Goal: Transaction & Acquisition: Book appointment/travel/reservation

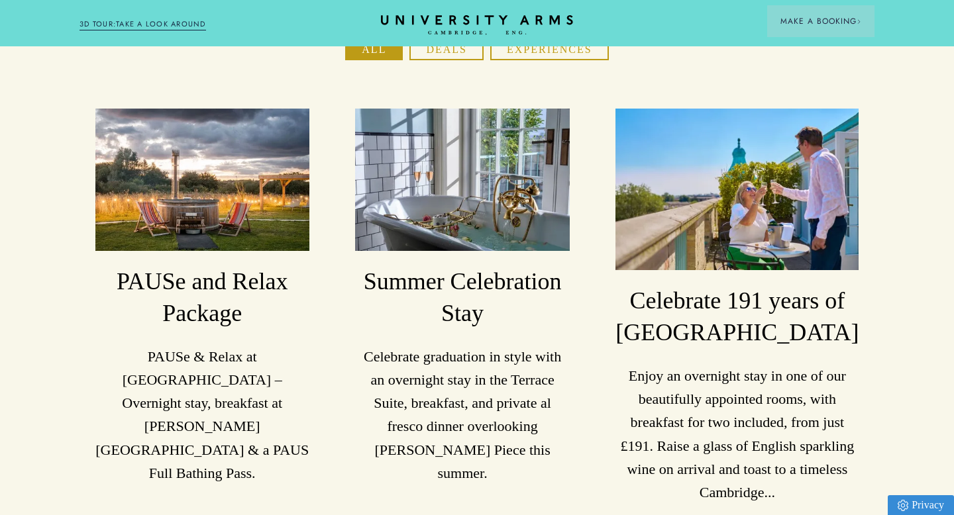
scroll to position [245, 0]
drag, startPoint x: 783, startPoint y: 262, endPoint x: 750, endPoint y: 259, distance: 32.6
click at [750, 285] on h3 "Celebrate 191 years of [GEOGRAPHIC_DATA]" at bounding box center [736, 317] width 243 height 64
drag, startPoint x: 382, startPoint y: 258, endPoint x: 556, endPoint y: 262, distance: 174.2
click at [556, 266] on h3 "Summer Celebration Stay" at bounding box center [462, 298] width 214 height 64
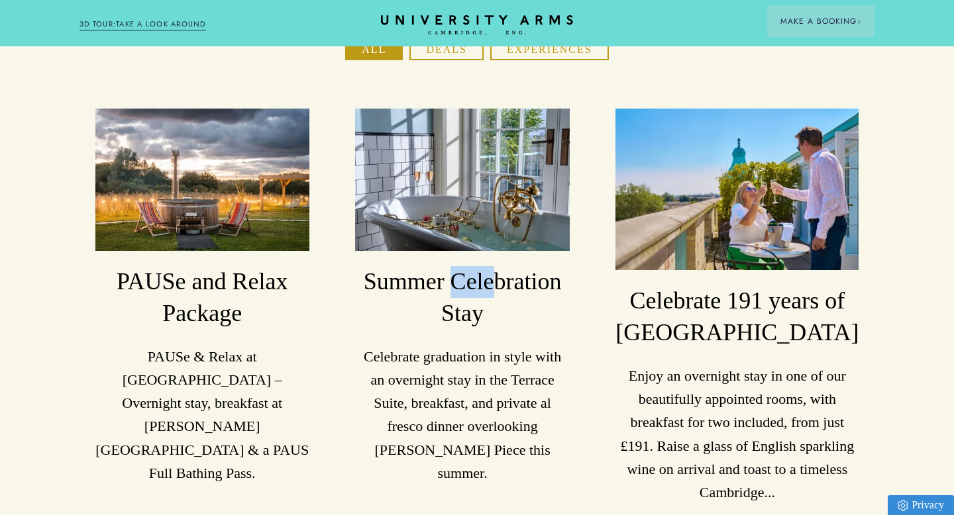
drag, startPoint x: 464, startPoint y: 262, endPoint x: 498, endPoint y: 280, distance: 38.2
click at [505, 275] on h3 "Summer Celebration Stay" at bounding box center [462, 298] width 214 height 64
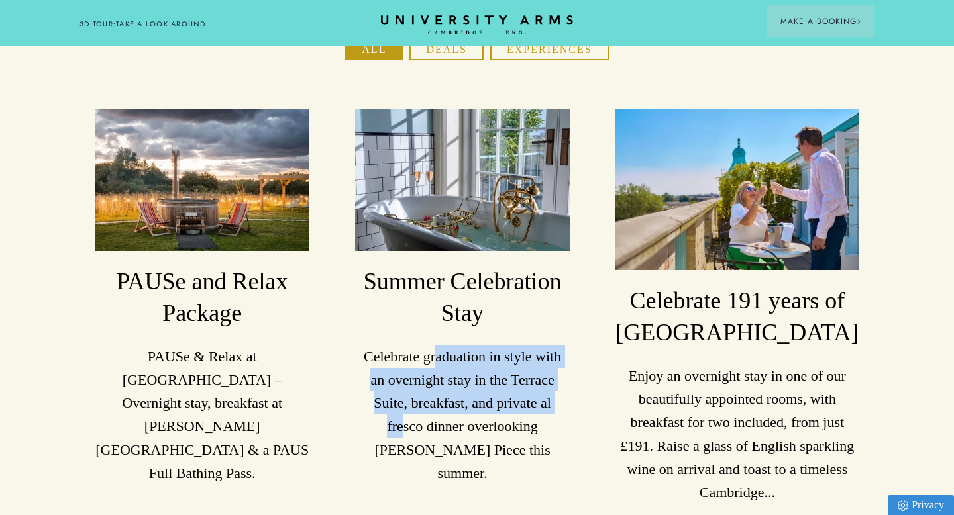
drag, startPoint x: 448, startPoint y: 327, endPoint x: 560, endPoint y: 383, distance: 124.7
click at [564, 385] on p "Celebrate graduation in style with an overnight stay in the Terrace Suite, brea…" at bounding box center [462, 415] width 214 height 140
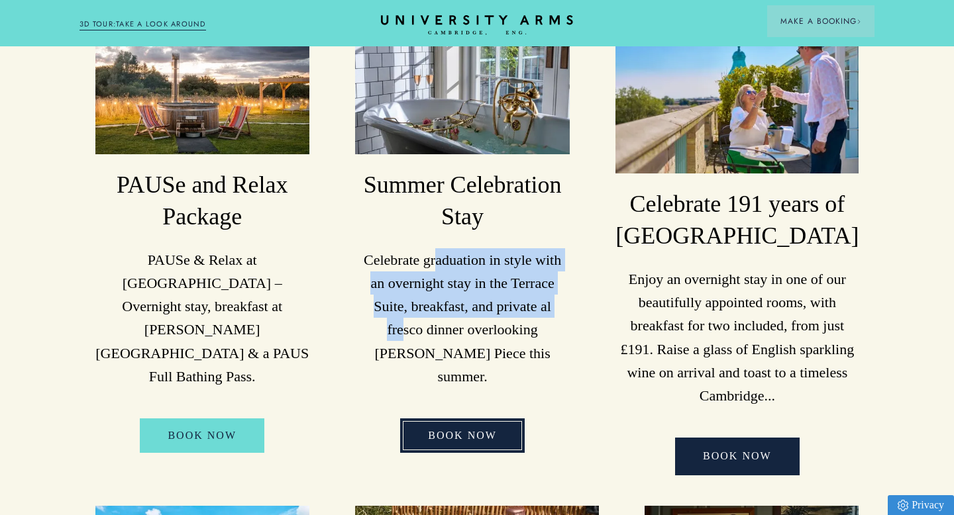
scroll to position [339, 0]
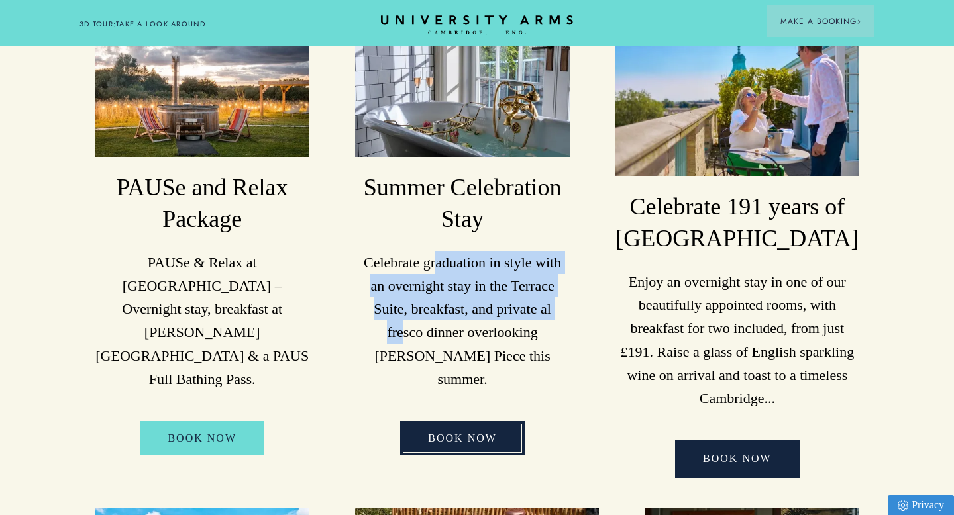
click at [481, 421] on link "BOOK NOW" at bounding box center [462, 438] width 124 height 34
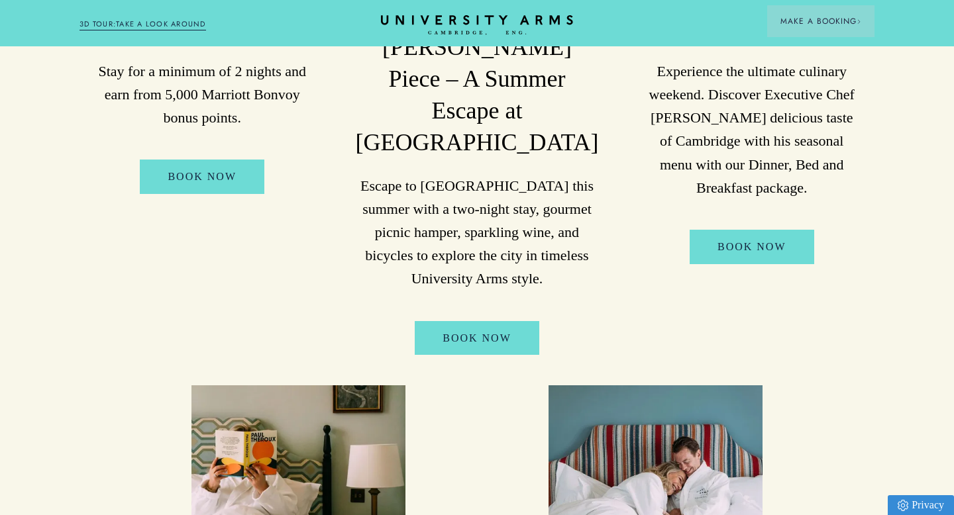
scroll to position [1056, 0]
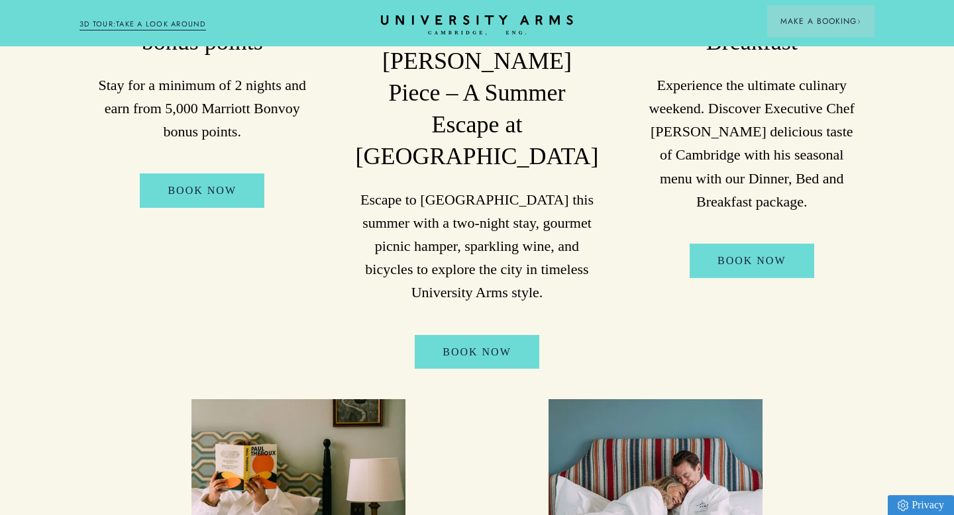
click at [793, 319] on ul "PAUSe and Relax Package PAUSe & Relax at University Arms – Overnight stay, brea…" at bounding box center [476, 103] width 825 height 1520
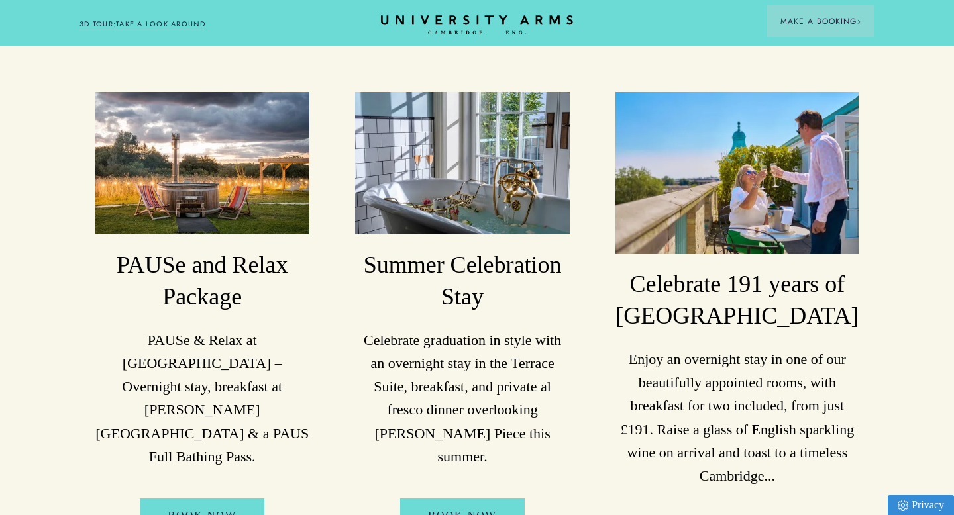
scroll to position [252, 0]
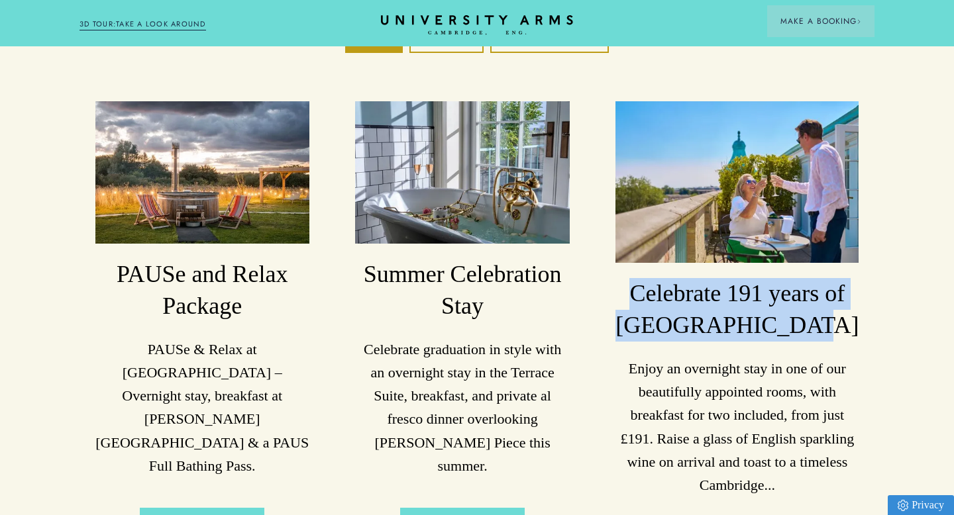
drag, startPoint x: 837, startPoint y: 287, endPoint x: 657, endPoint y: 254, distance: 183.2
click at [657, 278] on h3 "Celebrate 191 years of [GEOGRAPHIC_DATA]" at bounding box center [736, 310] width 243 height 64
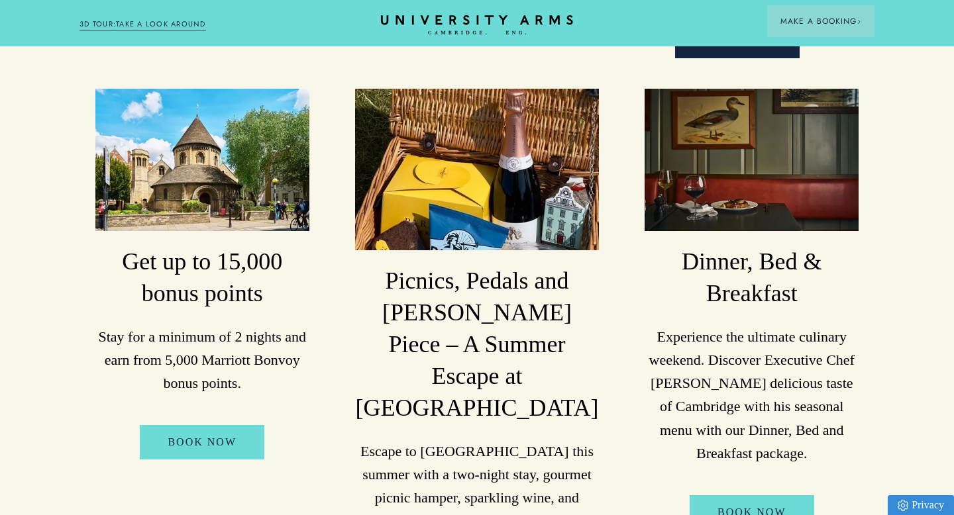
scroll to position [761, 0]
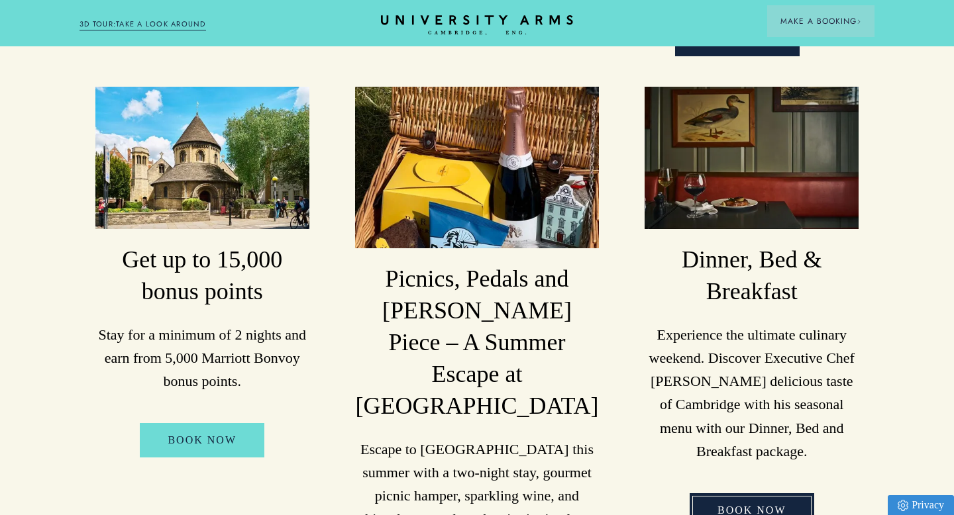
click at [749, 493] on link "Book Now" at bounding box center [751, 510] width 124 height 34
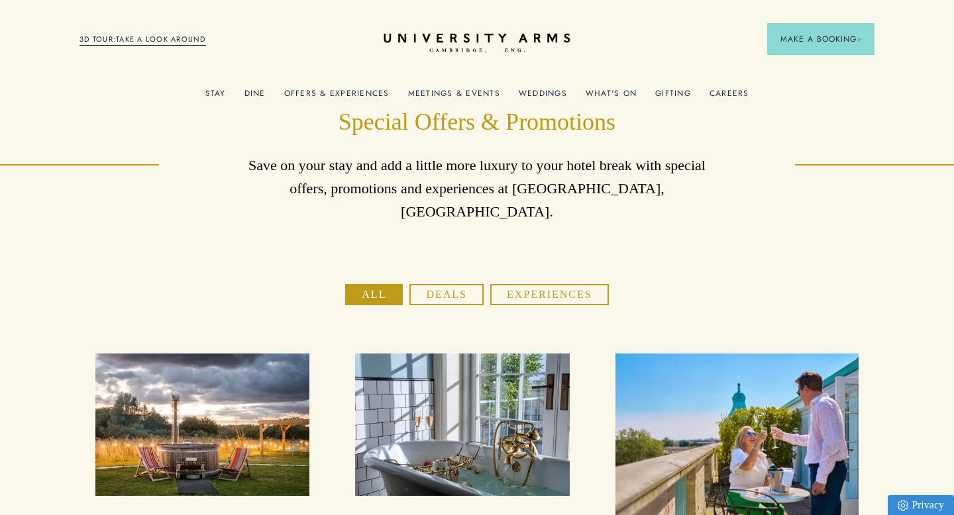
click at [441, 34] on icon at bounding box center [476, 37] width 186 height 9
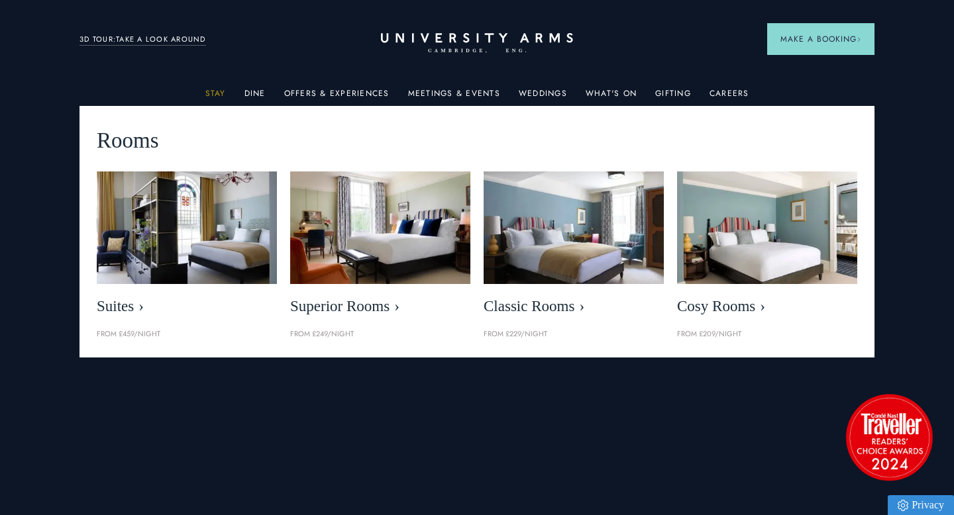
click at [217, 93] on link "Stay" at bounding box center [215, 97] width 21 height 17
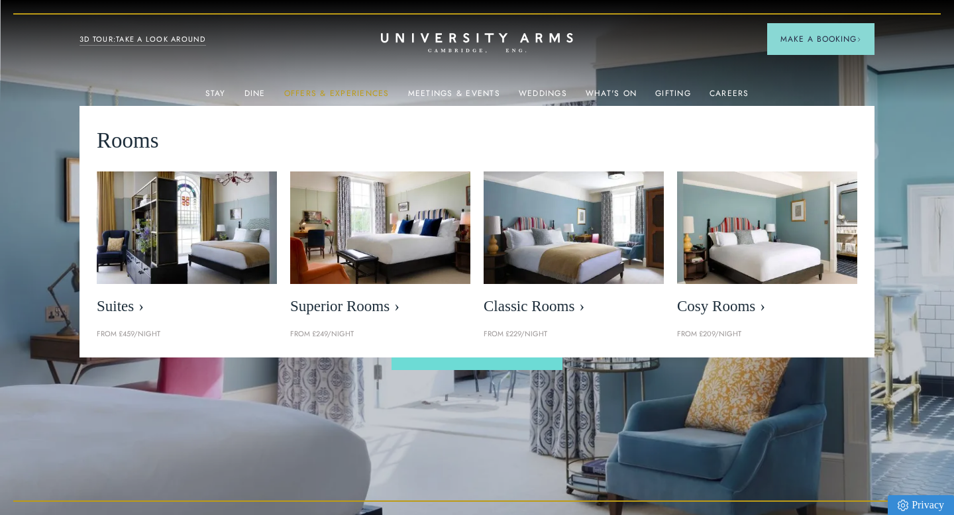
click at [346, 92] on link "Offers & Experiences" at bounding box center [336, 97] width 105 height 17
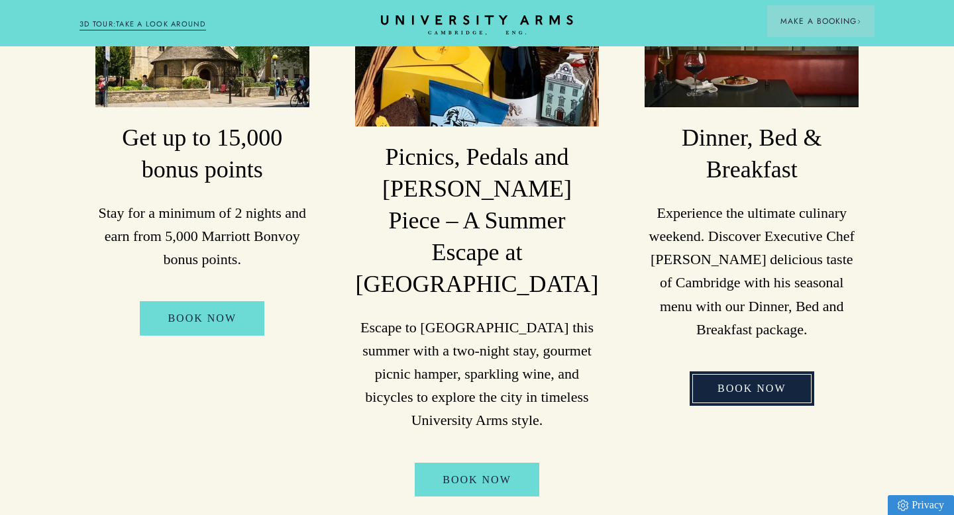
scroll to position [885, 0]
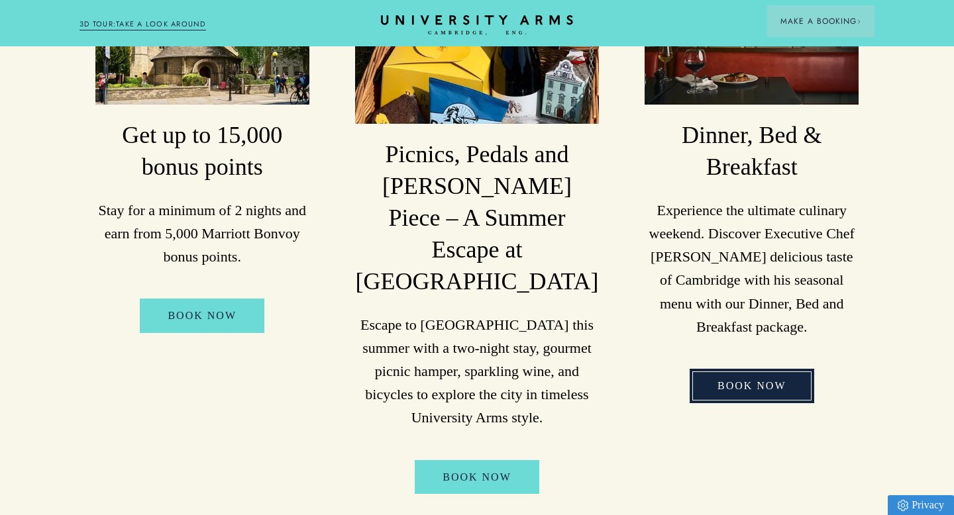
click at [761, 369] on link "Book Now" at bounding box center [751, 386] width 124 height 34
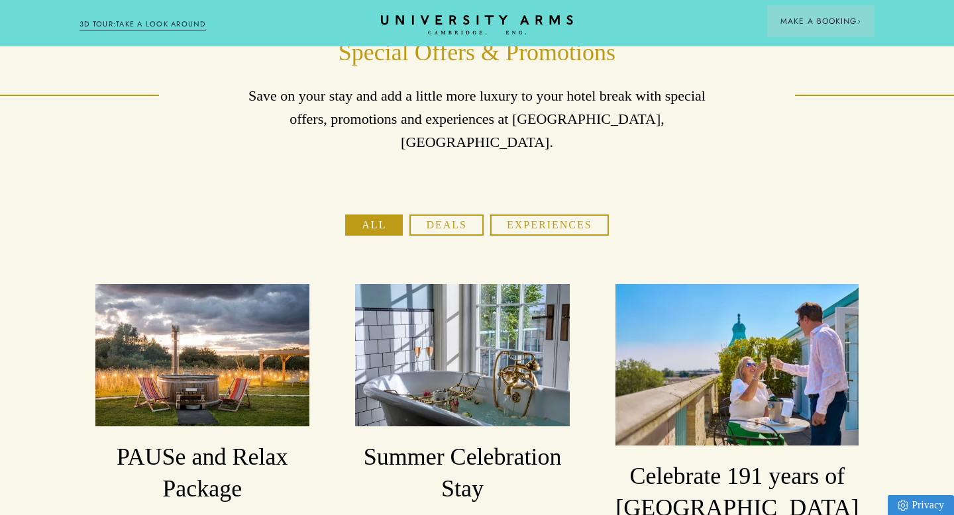
scroll to position [0, 0]
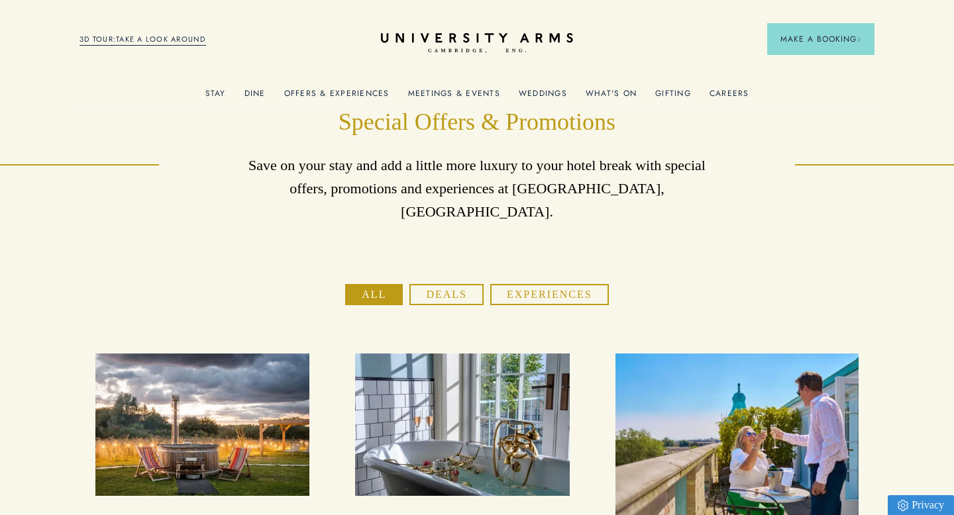
click at [313, 91] on link "Offers & Experiences" at bounding box center [336, 97] width 105 height 17
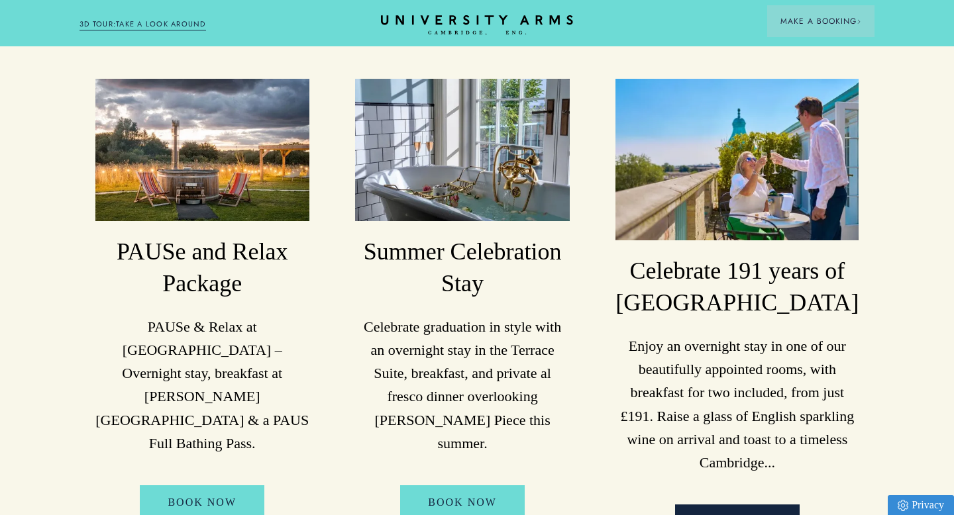
scroll to position [275, 0]
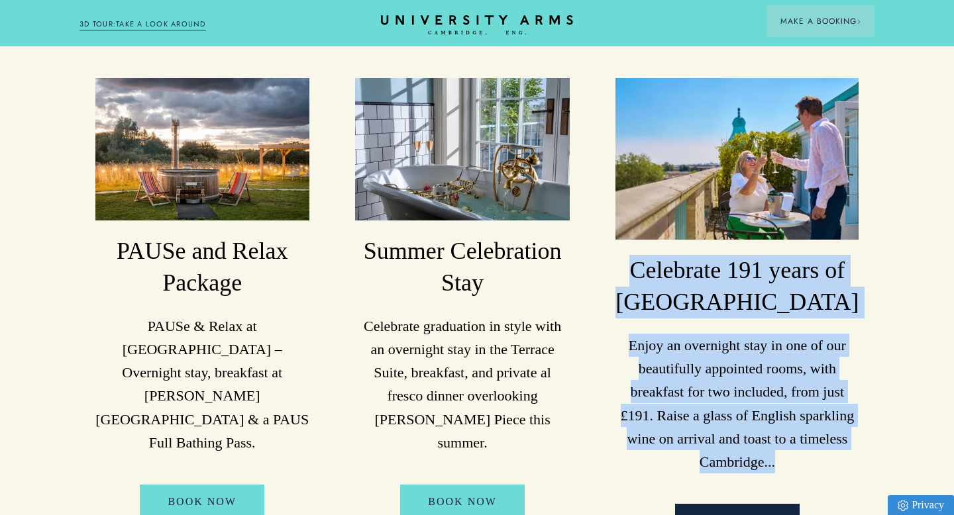
drag, startPoint x: 851, startPoint y: 422, endPoint x: 650, endPoint y: 232, distance: 276.8
click at [650, 232] on div "Celebrate 191 years of University Arms Enjoy an overnight stay in one of our be…" at bounding box center [736, 310] width 243 height 464
copy div "Celebrate 191 years of University Arms Enjoy an overnight stay in one of our be…"
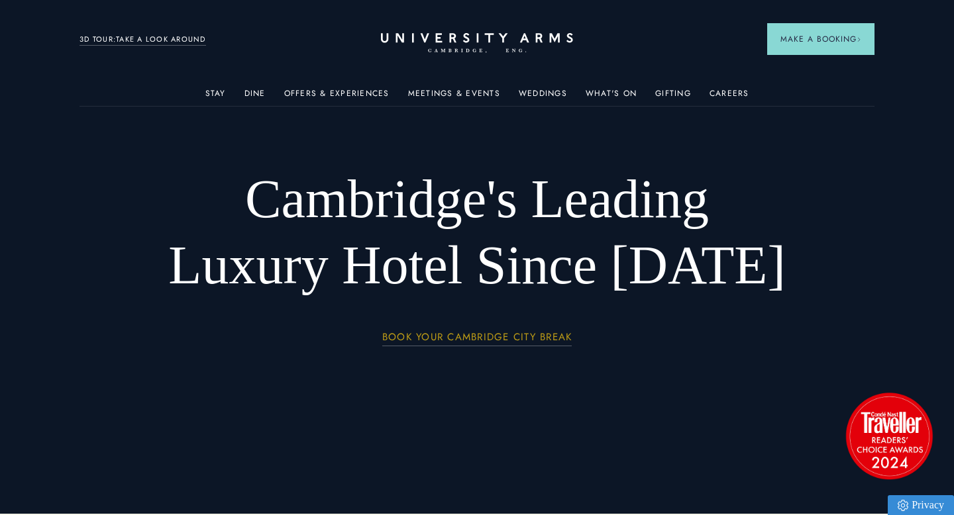
scroll to position [3, 0]
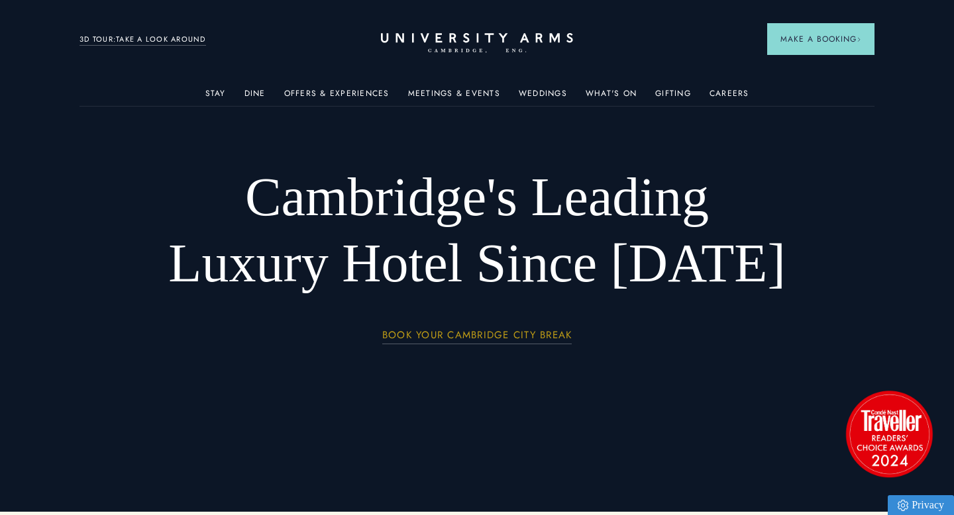
click at [456, 338] on link "BOOK YOUR CAMBRIDGE CITY BREAK" at bounding box center [477, 337] width 190 height 15
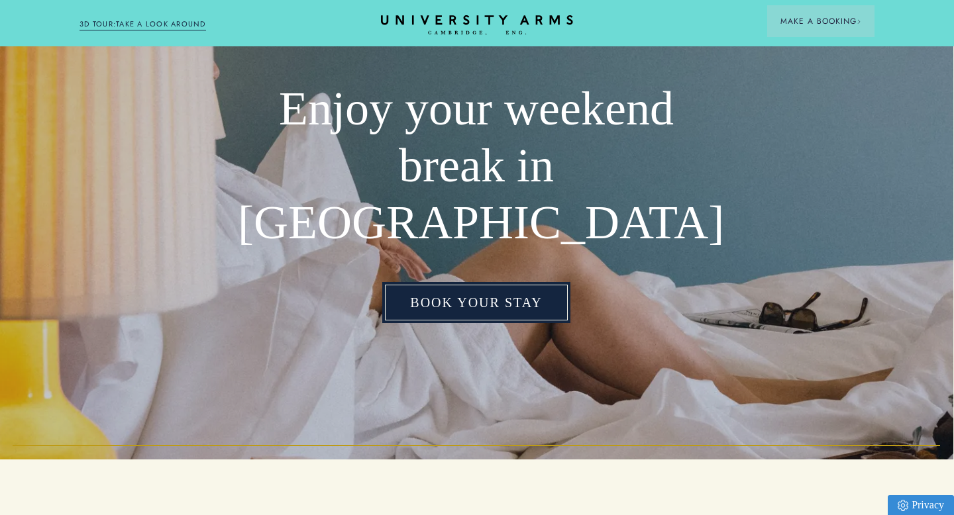
scroll to position [0, 1]
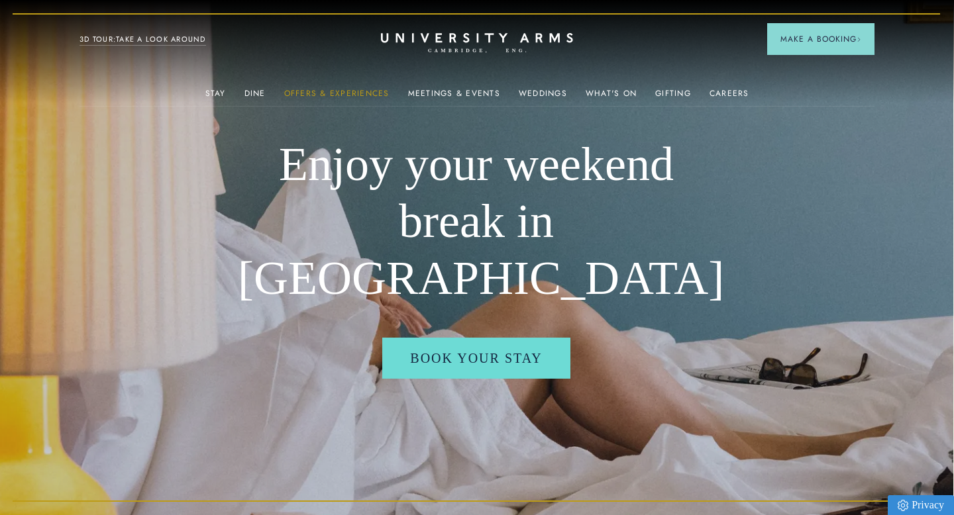
click at [325, 97] on link "Offers & Experiences" at bounding box center [336, 97] width 105 height 17
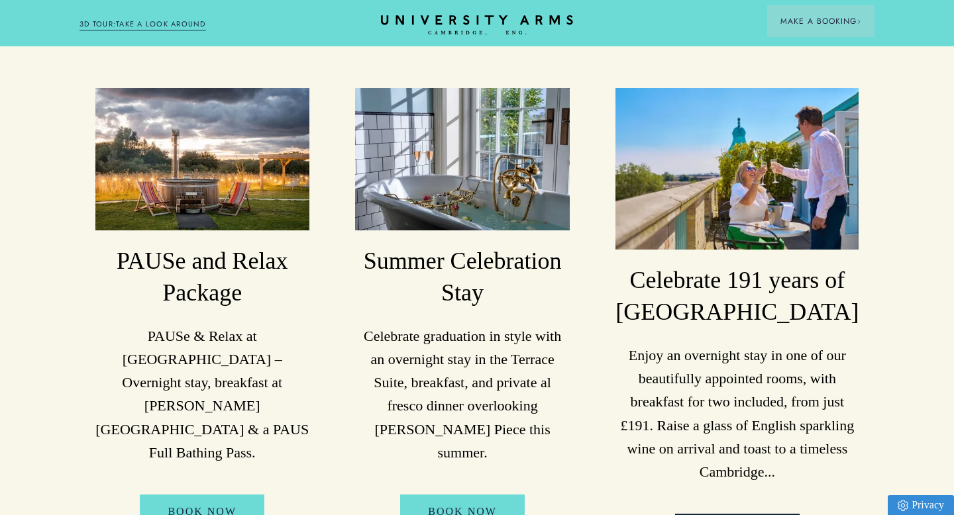
scroll to position [266, 0]
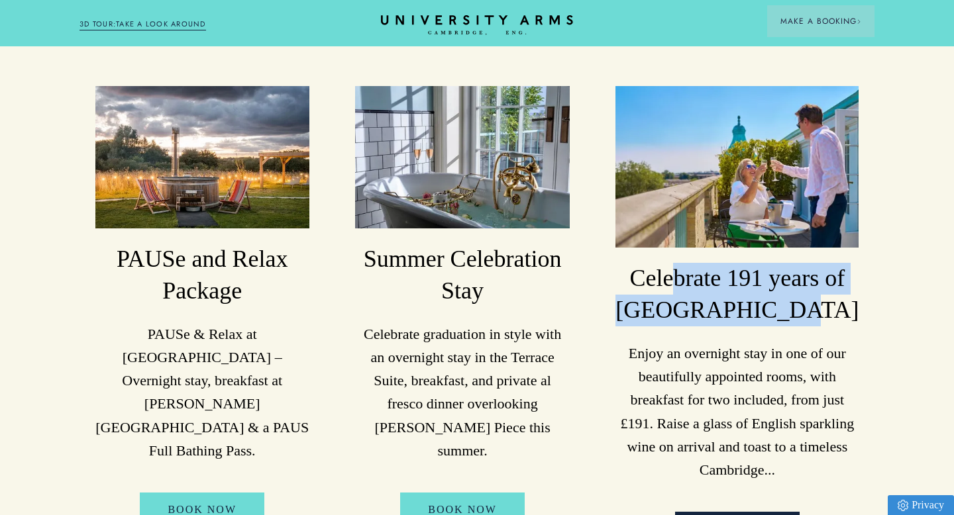
drag, startPoint x: 699, startPoint y: 249, endPoint x: 837, endPoint y: 334, distance: 161.7
click at [832, 263] on h3 "Celebrate 191 years of [GEOGRAPHIC_DATA]" at bounding box center [736, 295] width 243 height 64
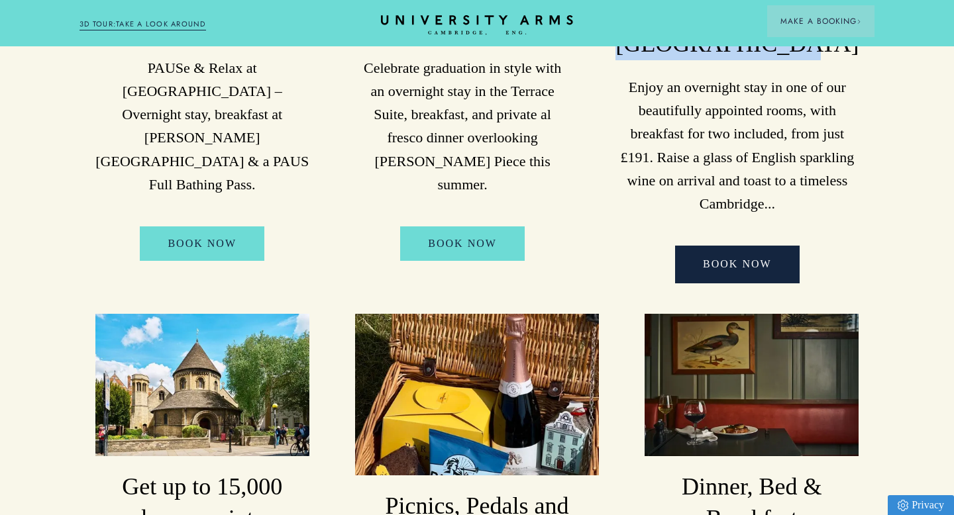
scroll to position [524, 0]
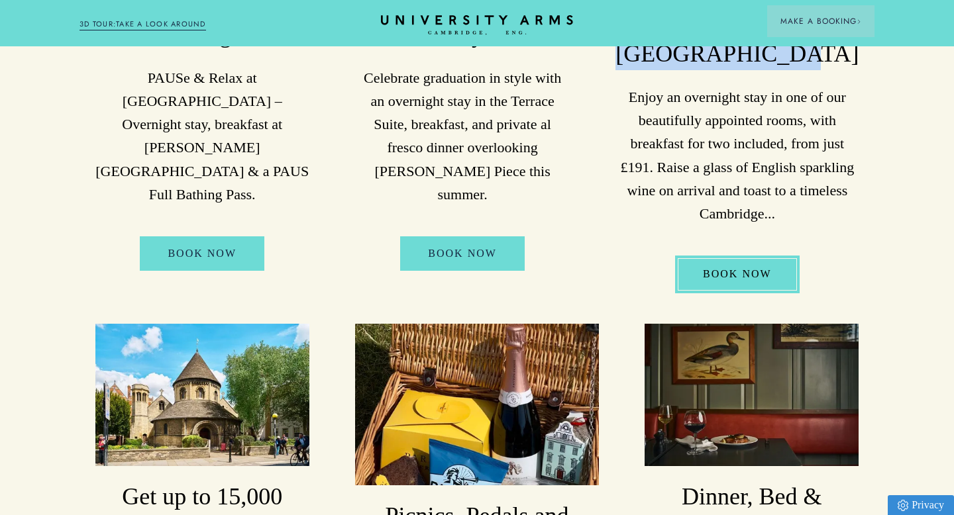
click at [734, 256] on link "BOOK NOW" at bounding box center [737, 274] width 124 height 37
